Goal: Check status: Check status

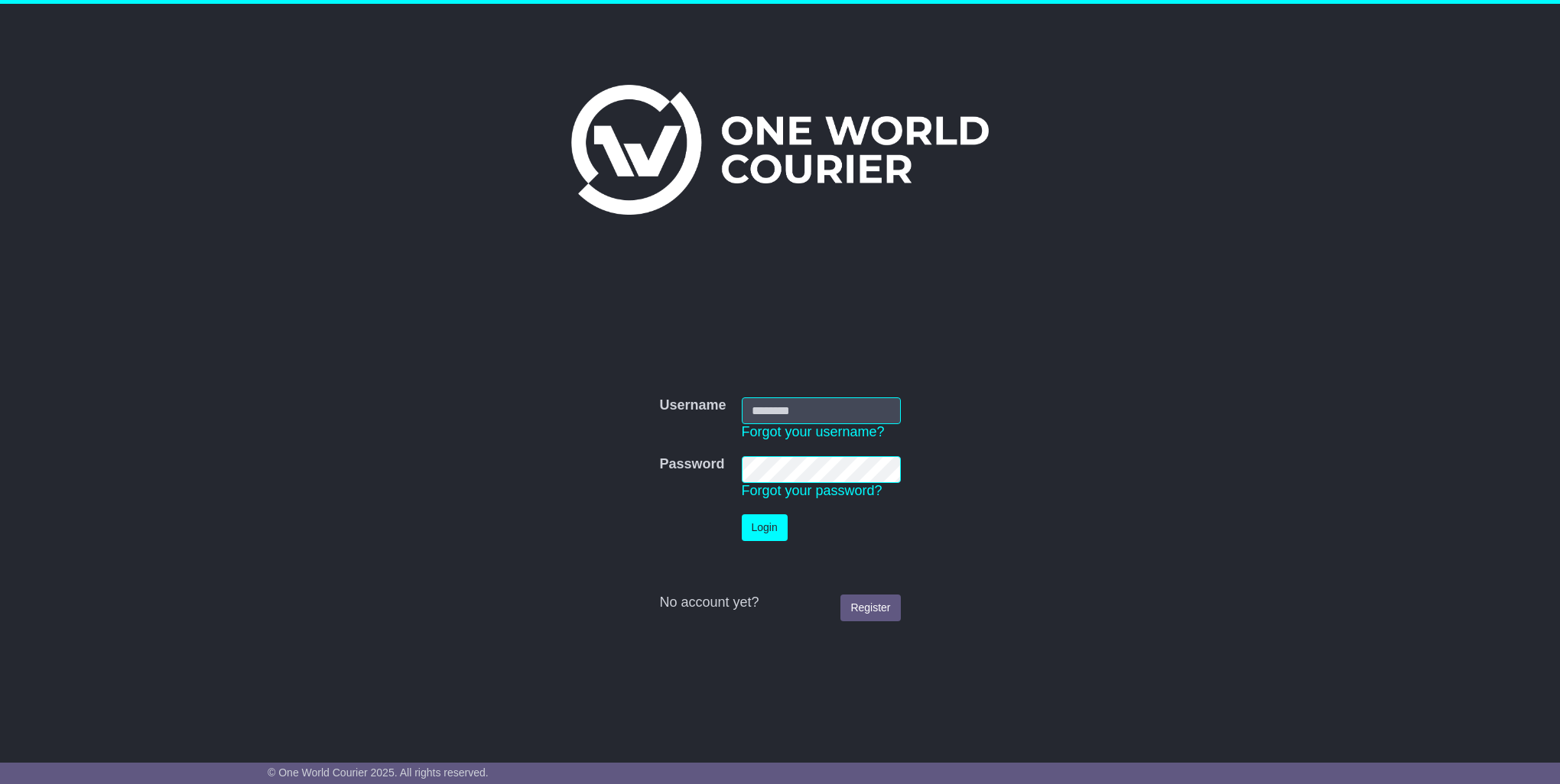
click at [753, 408] on input "Username" at bounding box center [821, 410] width 159 height 27
type input "****"
click button "Login" at bounding box center [765, 527] width 46 height 27
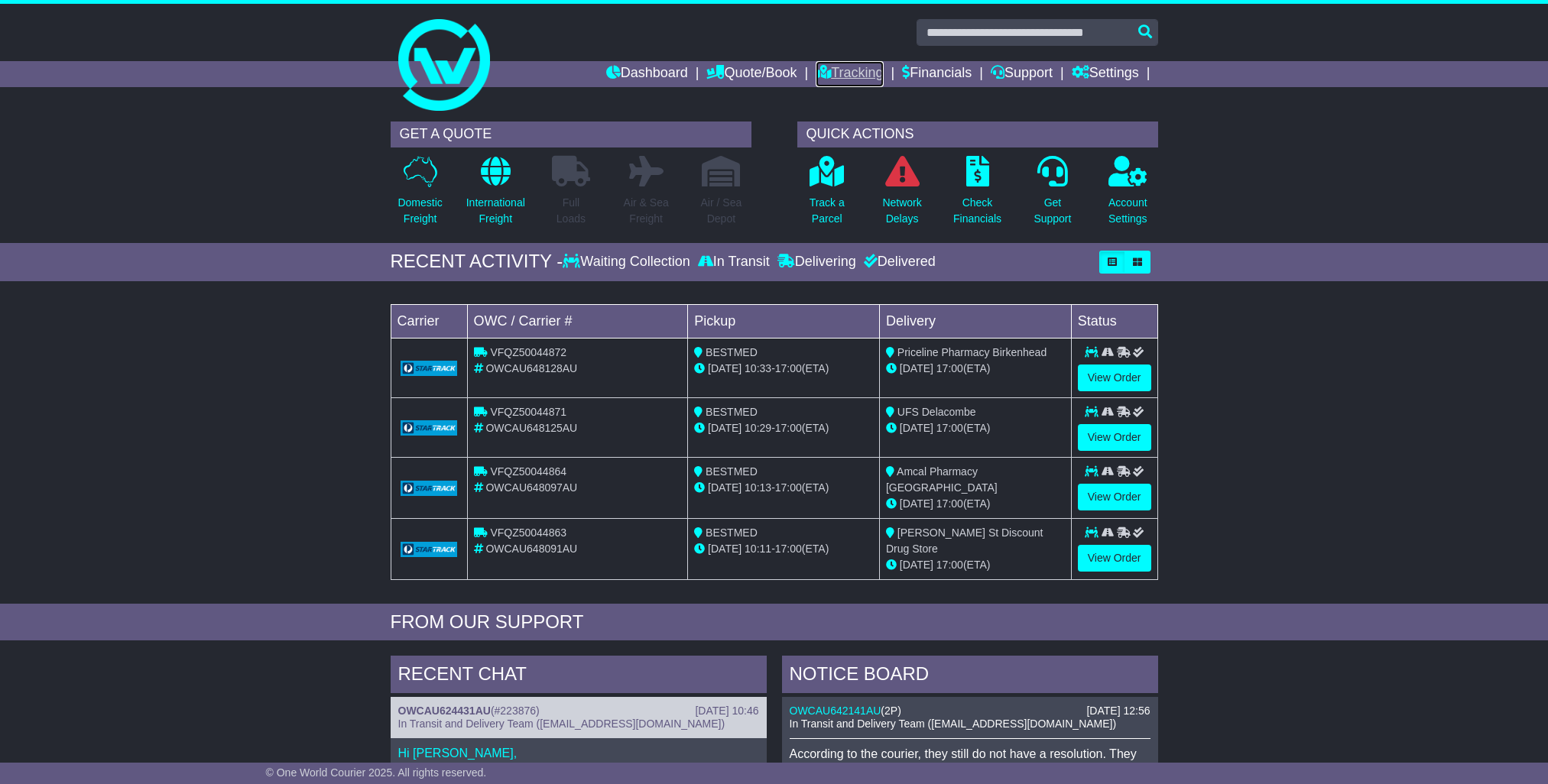
click at [859, 73] on link "Tracking" at bounding box center [849, 74] width 67 height 26
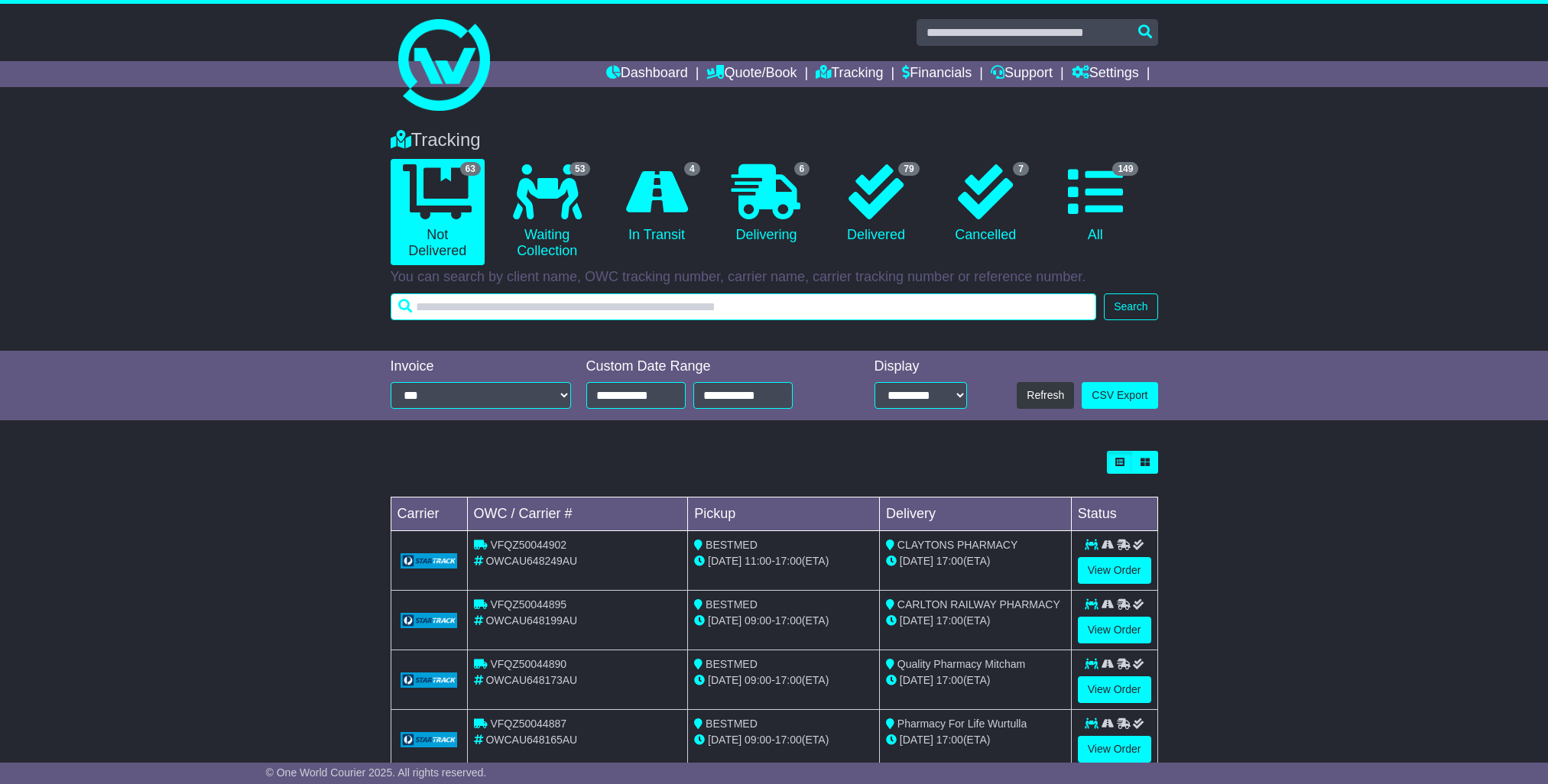
click at [469, 308] on input "text" at bounding box center [743, 306] width 707 height 27
type input "******"
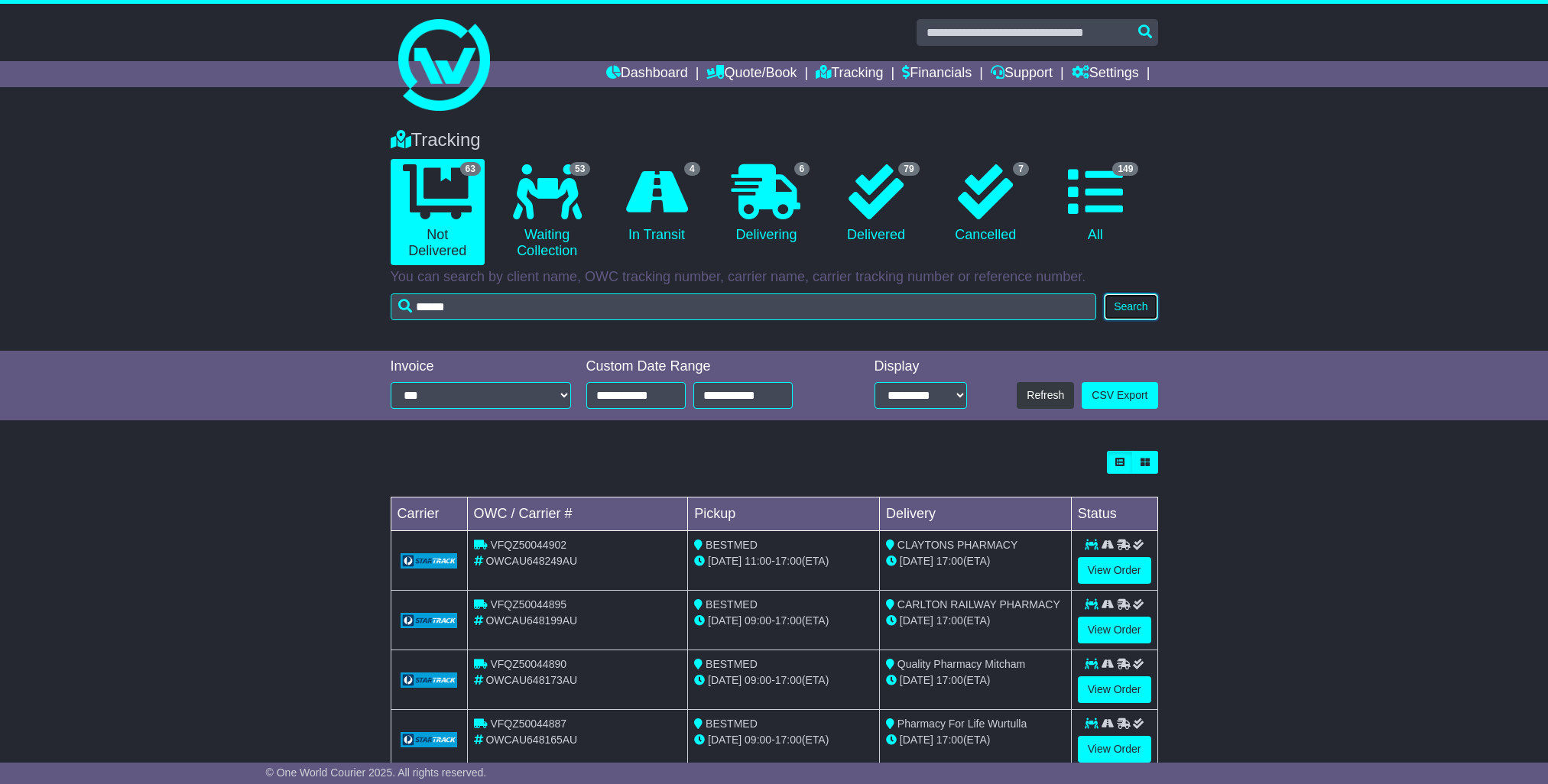
click at [1139, 311] on button "Search" at bounding box center [1130, 306] width 53 height 27
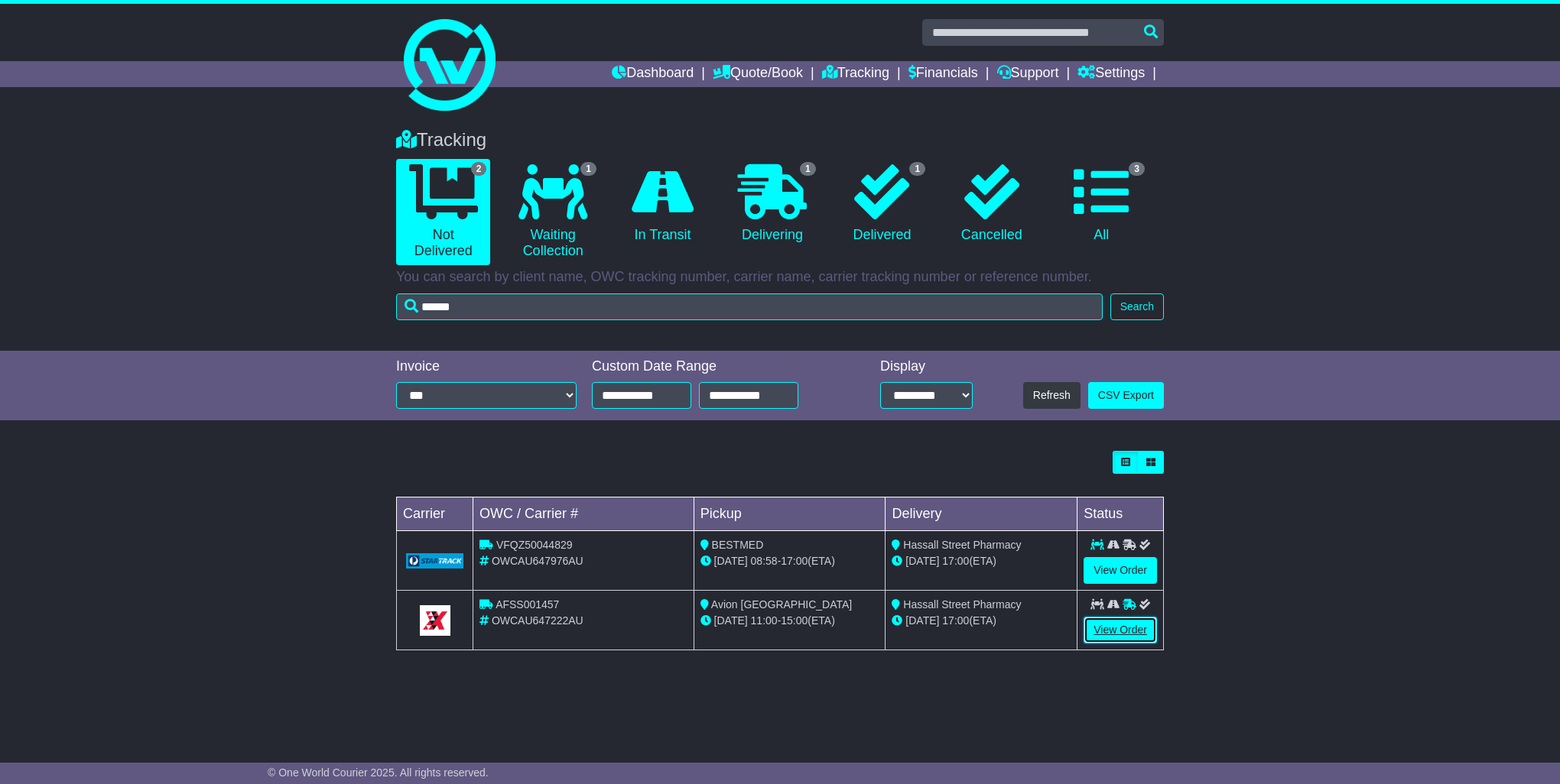
click at [1121, 628] on link "View Order" at bounding box center [1119, 629] width 73 height 27
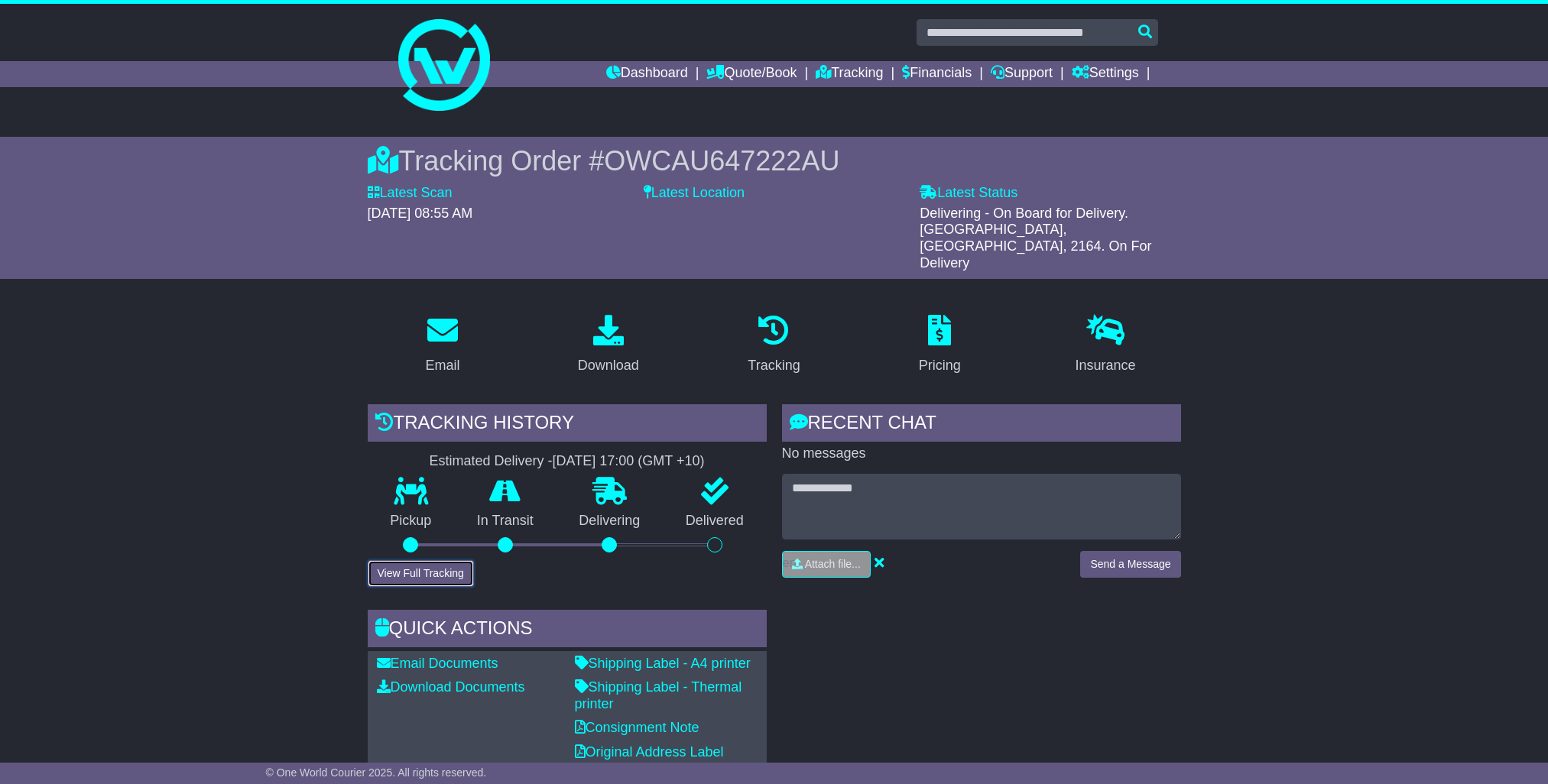
click at [422, 560] on button "View Full Tracking" at bounding box center [421, 573] width 106 height 27
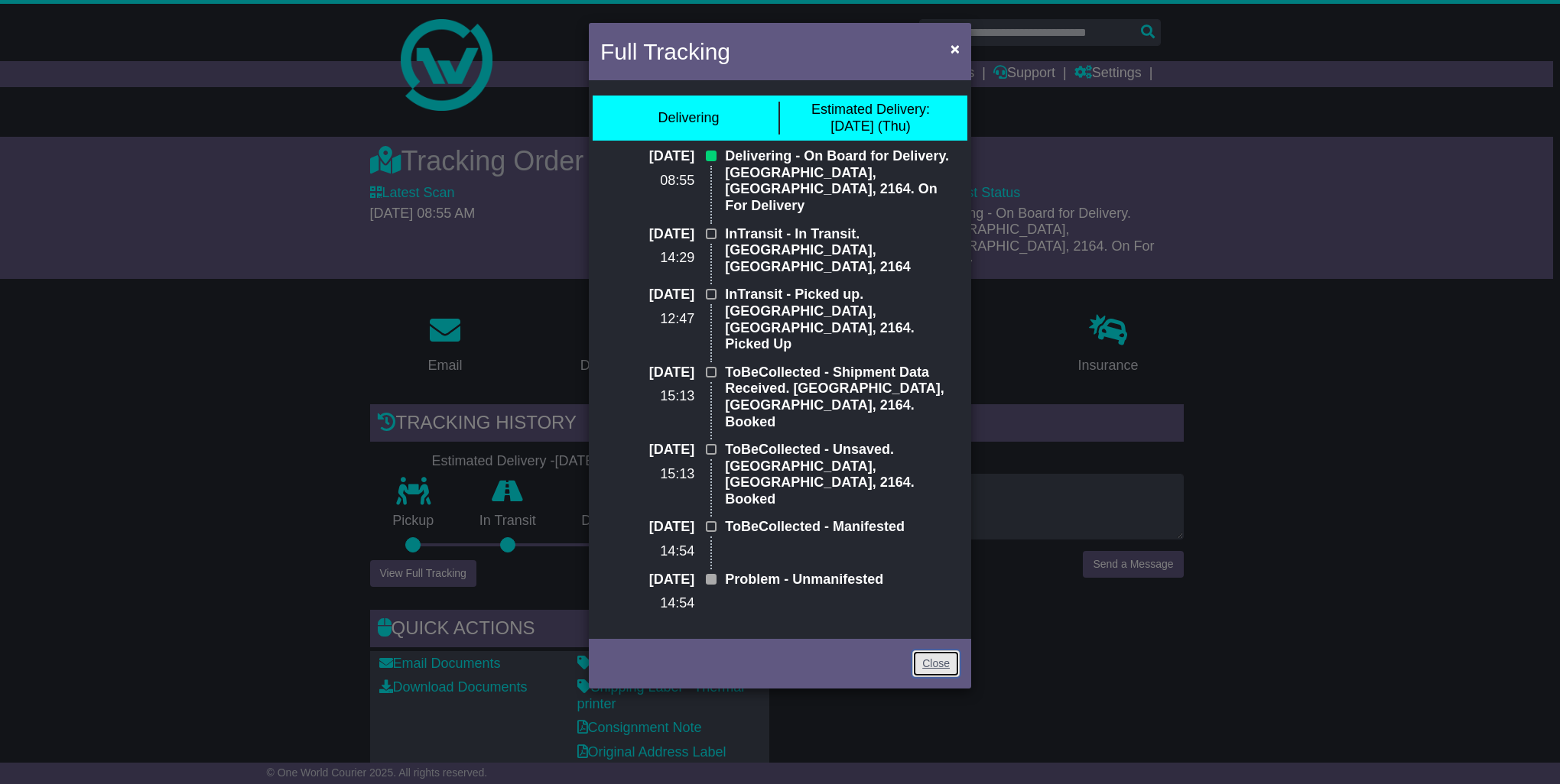
click at [940, 650] on link "Close" at bounding box center [936, 663] width 47 height 27
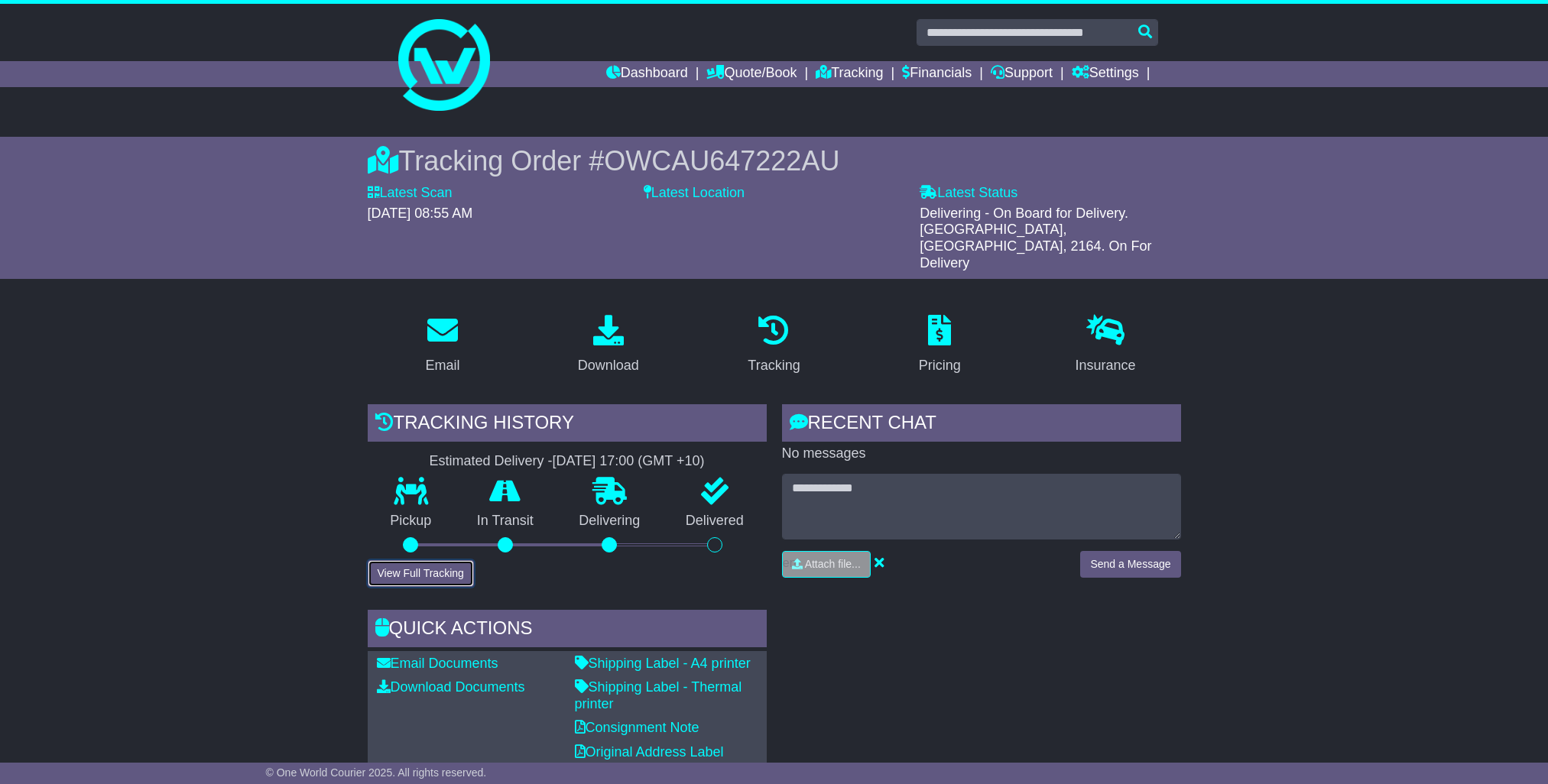
click at [426, 560] on button "View Full Tracking" at bounding box center [421, 573] width 106 height 27
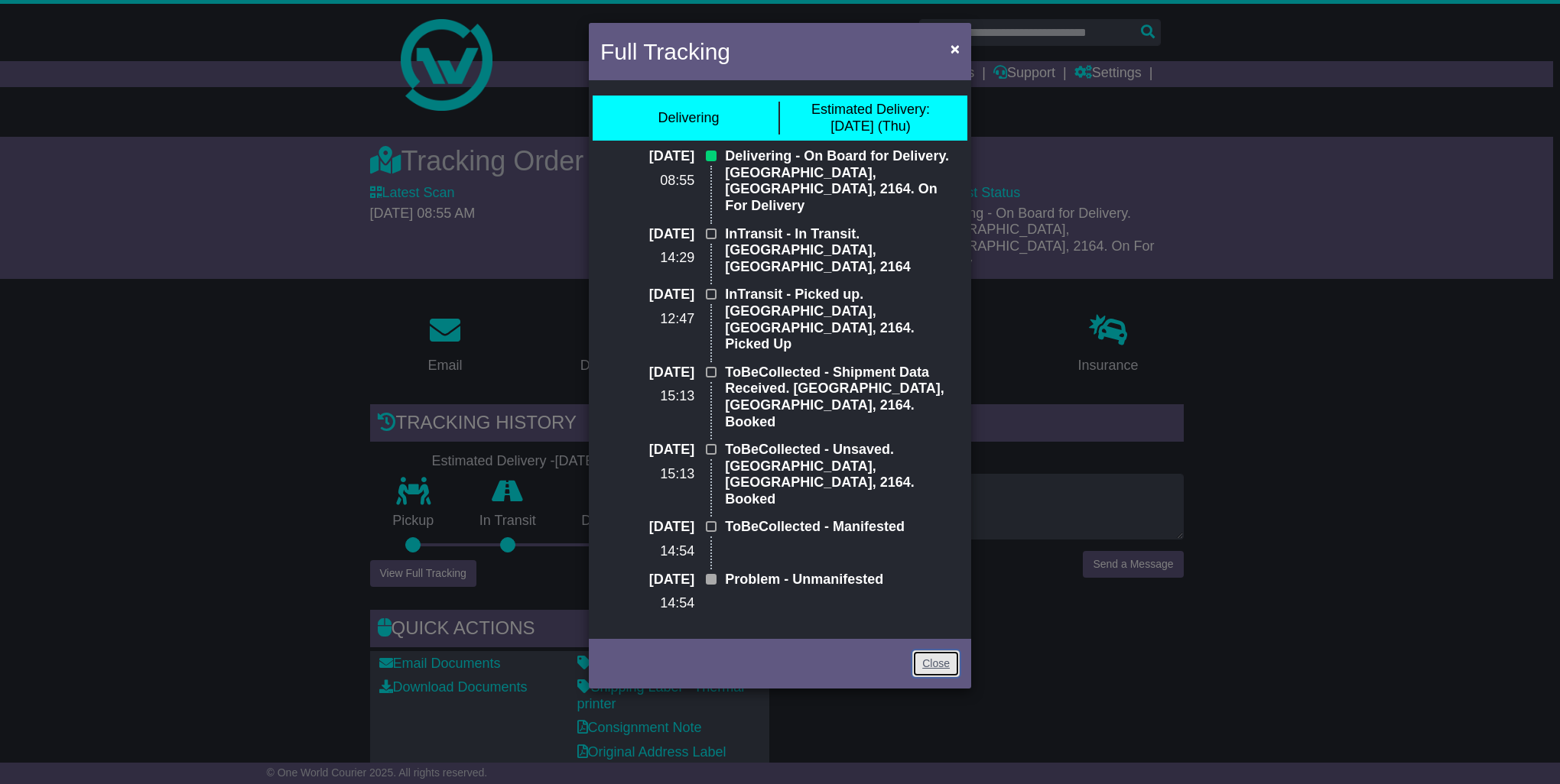
click at [933, 650] on link "Close" at bounding box center [936, 663] width 47 height 27
